Goal: Task Accomplishment & Management: Complete application form

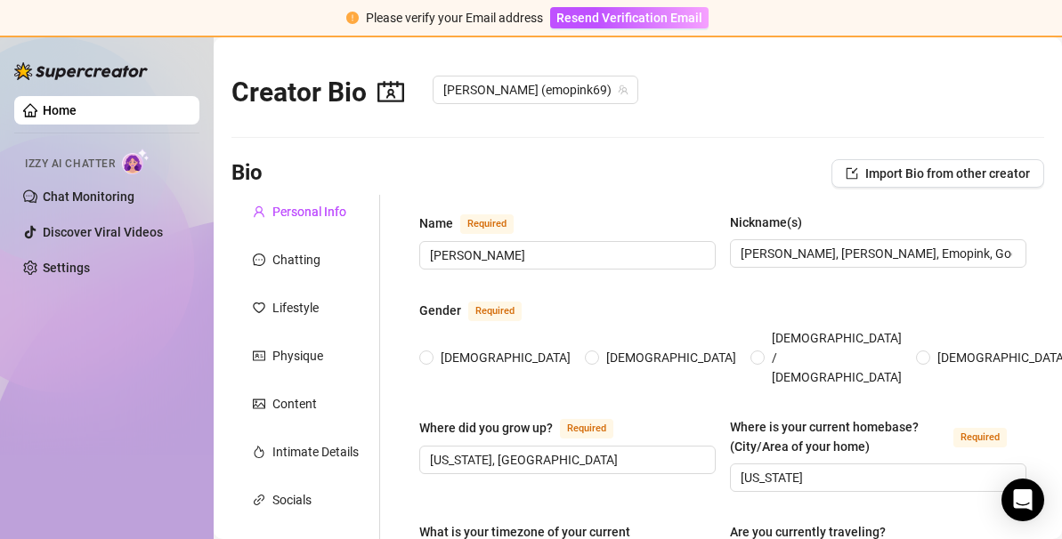
radio input "true"
type input "[DATE]"
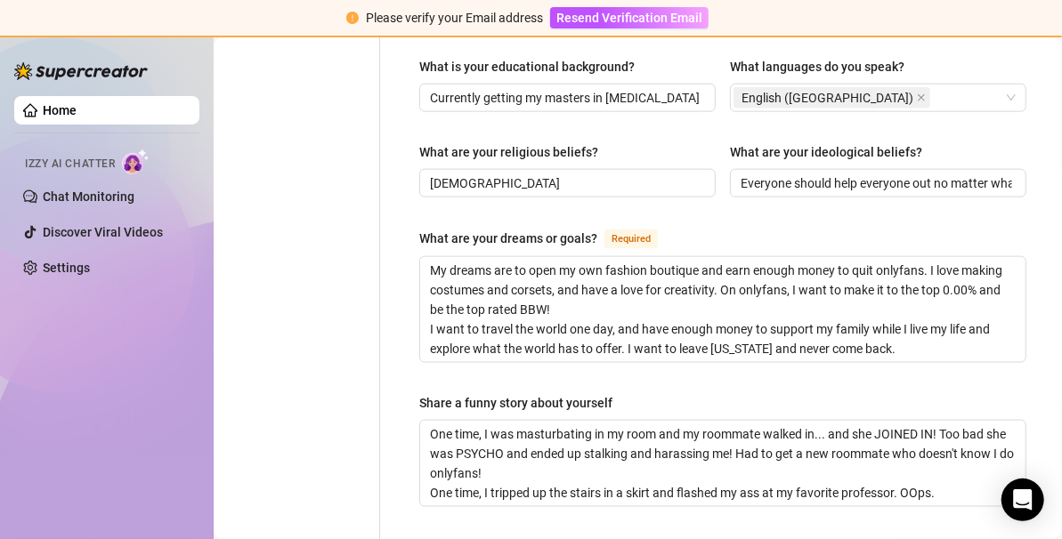
scroll to position [993, 0]
drag, startPoint x: 877, startPoint y: 142, endPoint x: 878, endPoint y: 156, distance: 13.5
click at [878, 156] on div "What are your ideological beliefs? Everyone should help everyone out no matter …" at bounding box center [878, 170] width 296 height 55
click at [878, 174] on input "Everyone should help everyone out no matter what." at bounding box center [876, 184] width 271 height 20
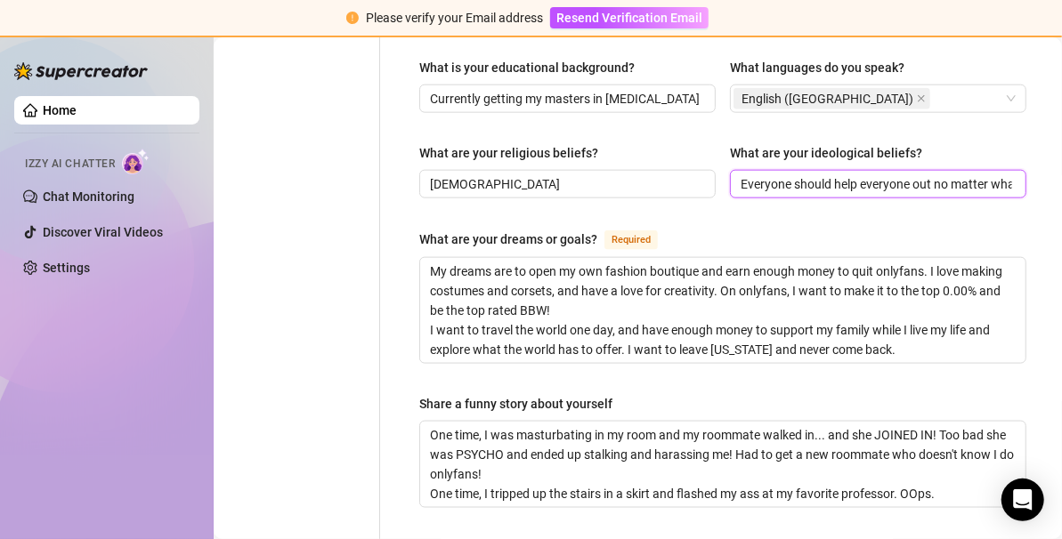
click at [878, 174] on input "Everyone should help everyone out no matter what." at bounding box center [876, 184] width 271 height 20
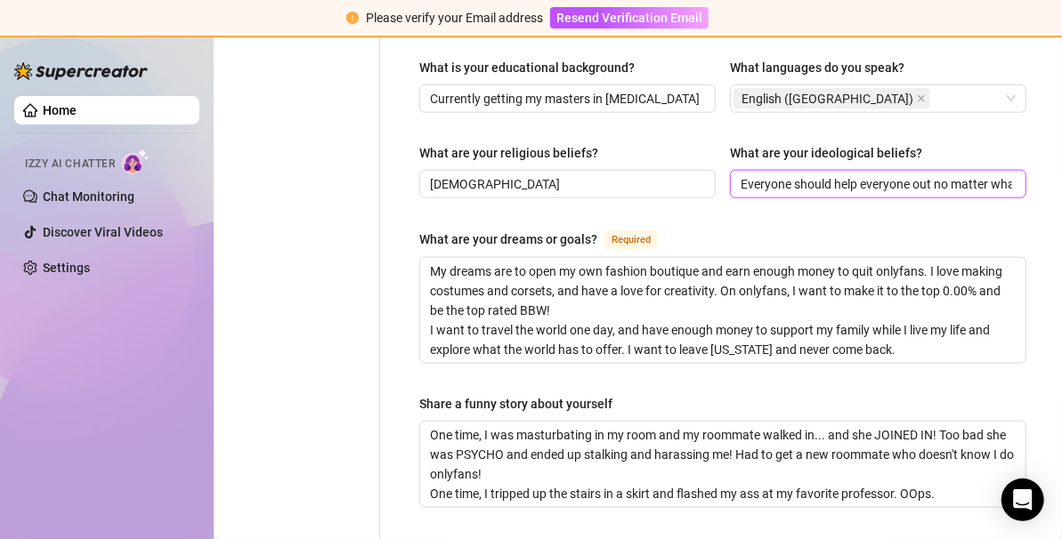
click at [878, 174] on input "Everyone should help everyone out no matter what." at bounding box center [876, 184] width 271 height 20
click at [878, 181] on div "What are your religious beliefs? Agnostic What are your ideological beliefs? Ev…" at bounding box center [722, 178] width 607 height 71
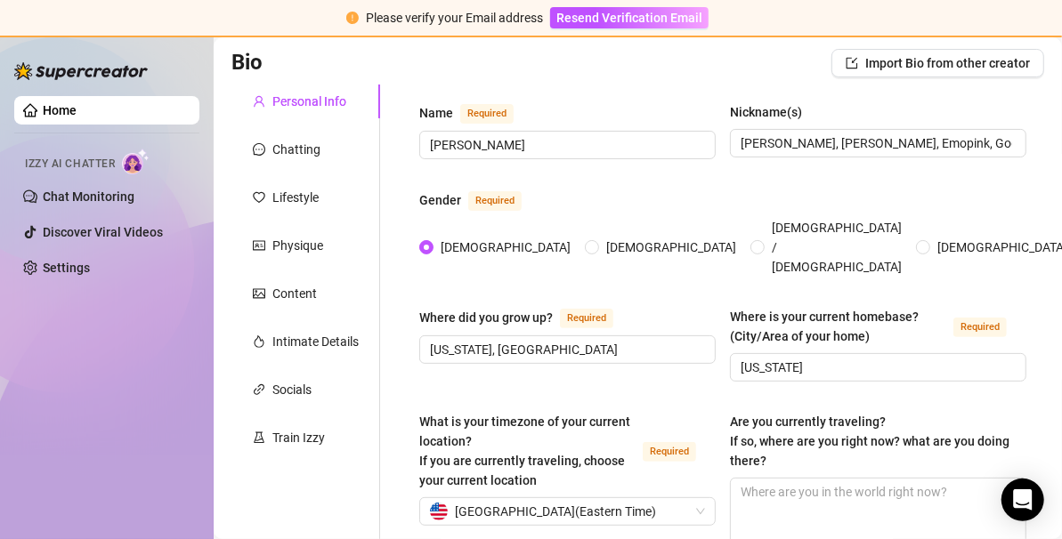
scroll to position [0, 0]
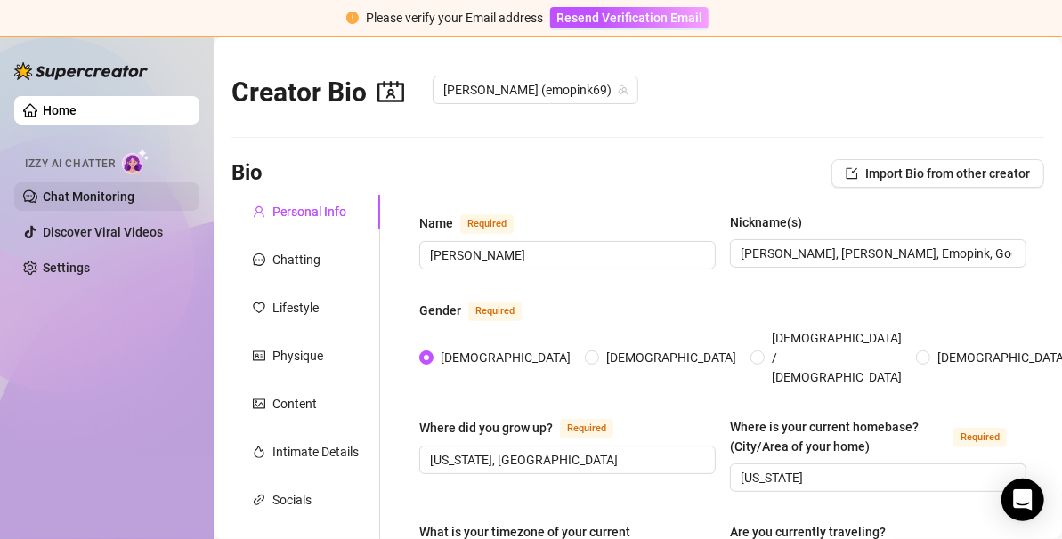
click at [134, 190] on link "Chat Monitoring" at bounding box center [89, 197] width 92 height 14
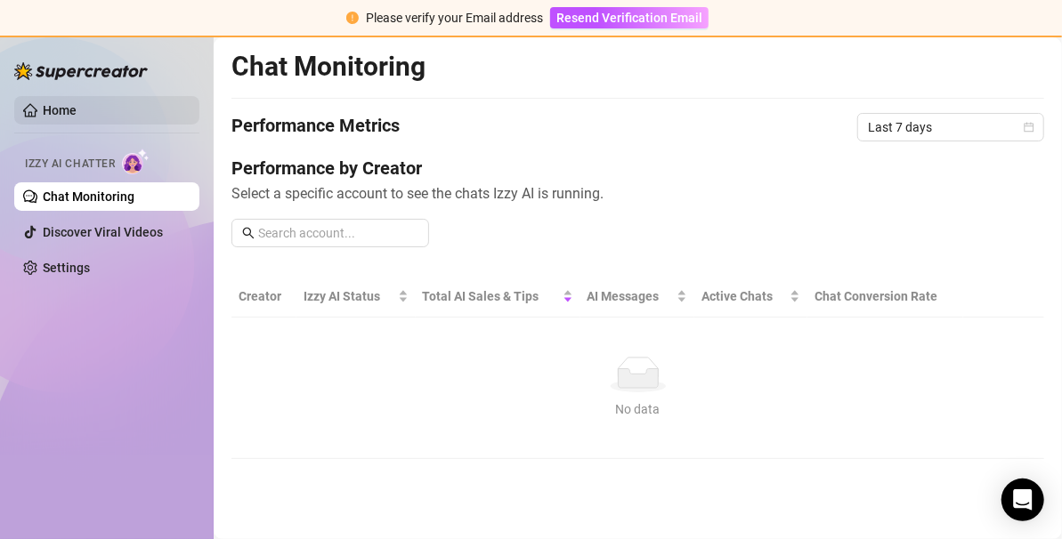
click at [74, 110] on link "Home" at bounding box center [60, 110] width 34 height 14
